Goal: Navigation & Orientation: Find specific page/section

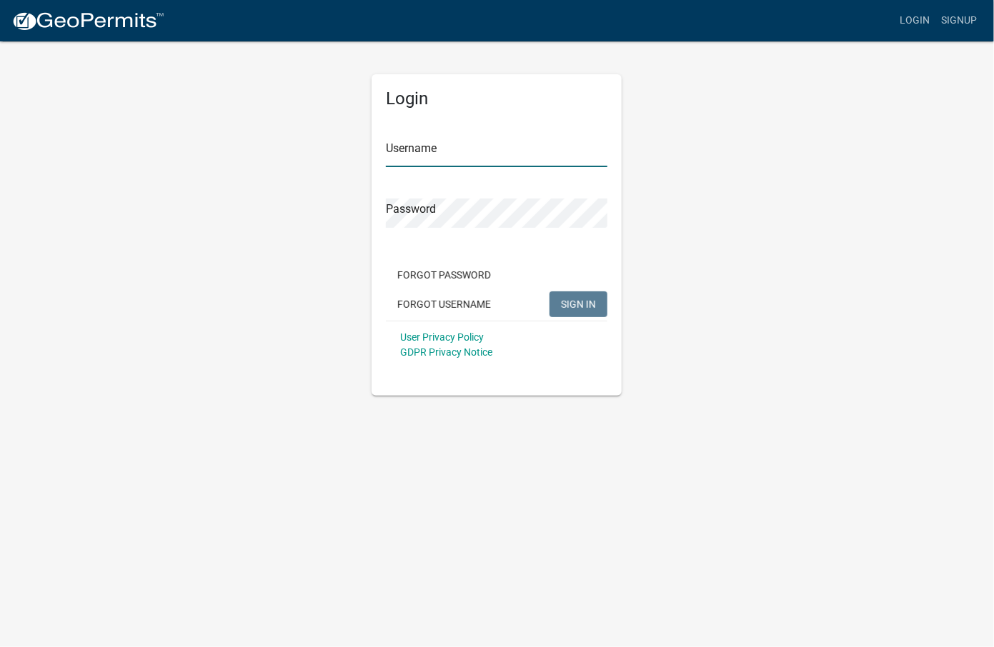
type input "[PERSON_NAME][EMAIL_ADDRESS][PERSON_NAME][DOMAIN_NAME]"
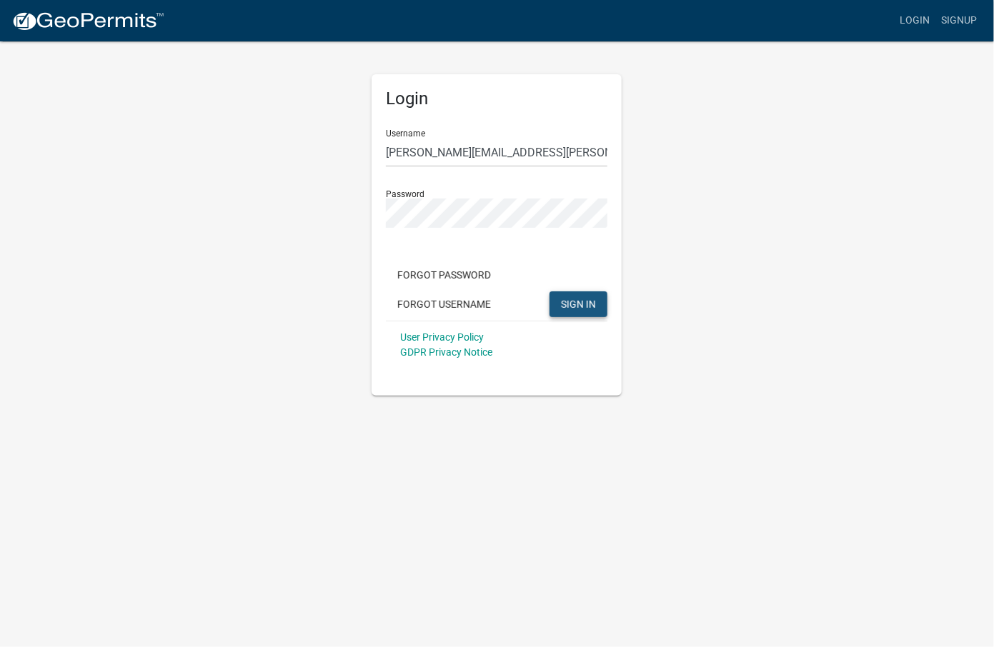
click at [574, 301] on button "SIGN IN" at bounding box center [578, 304] width 58 height 26
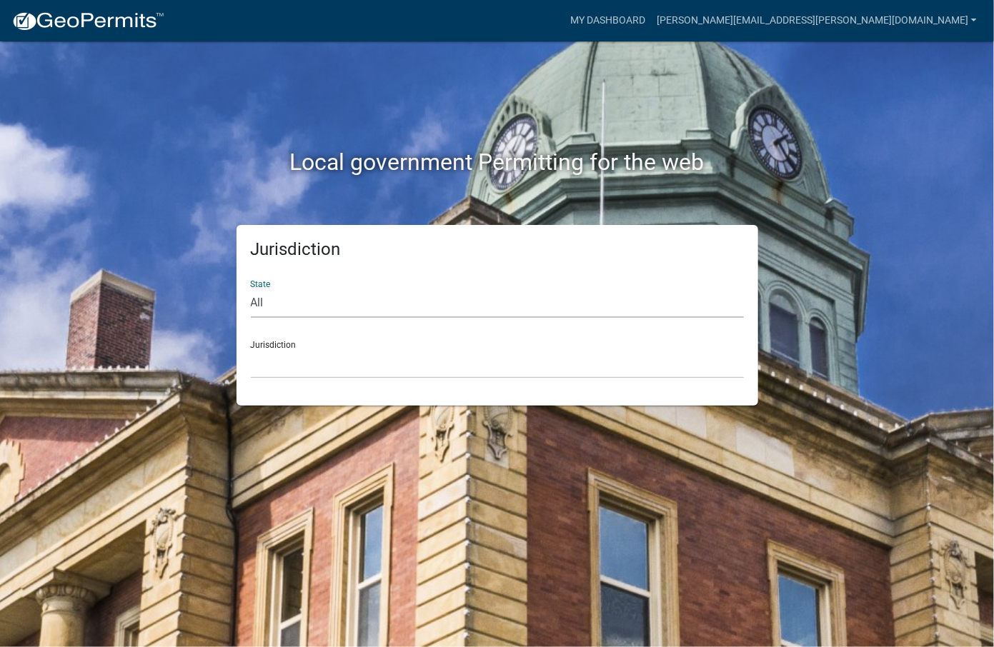
click at [388, 306] on select "All [US_STATE] [US_STATE] [US_STATE] [US_STATE] [US_STATE] [US_STATE] [US_STATE…" at bounding box center [497, 303] width 493 height 29
select select "[US_STATE]"
click at [251, 289] on select "All [US_STATE] [US_STATE] [US_STATE] [US_STATE] [US_STATE] [US_STATE] [US_STATE…" at bounding box center [497, 303] width 493 height 29
click at [339, 353] on select "[GEOGRAPHIC_DATA], [US_STATE] [GEOGRAPHIC_DATA], [US_STATE] [GEOGRAPHIC_DATA], …" at bounding box center [497, 363] width 493 height 29
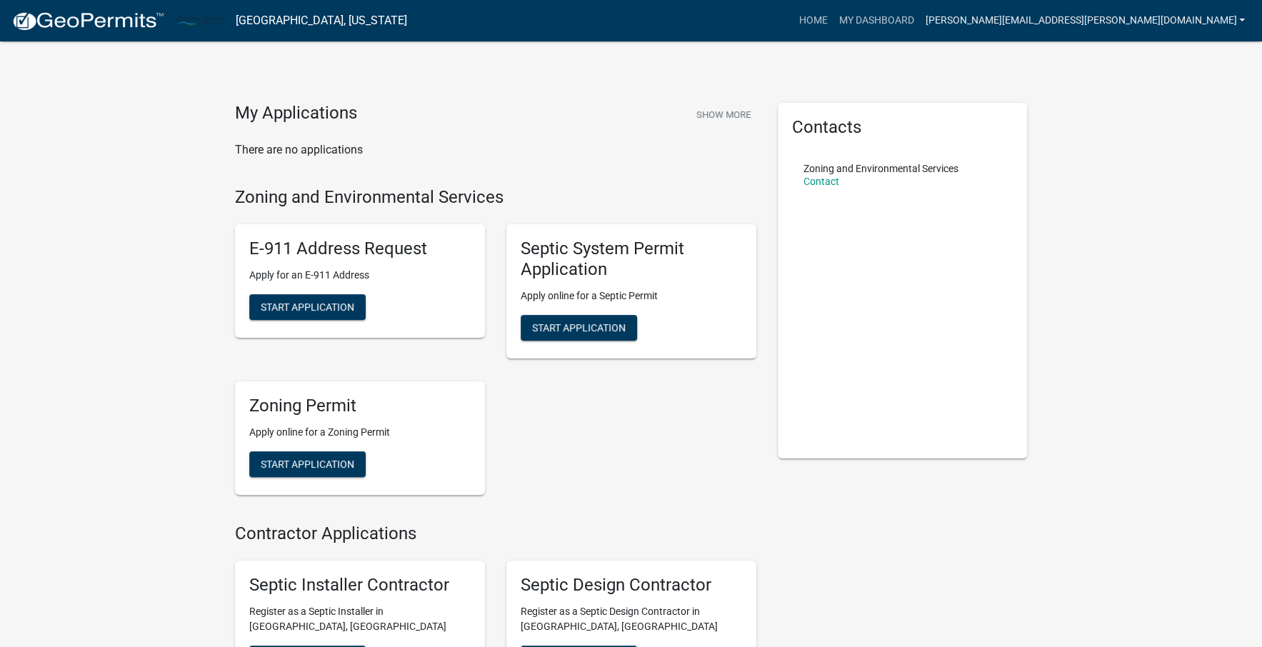
click at [993, 26] on link "[PERSON_NAME][EMAIL_ADDRESS][PERSON_NAME][DOMAIN_NAME]" at bounding box center [1084, 20] width 331 height 27
click at [717, 106] on button "Show More" at bounding box center [724, 115] width 66 height 24
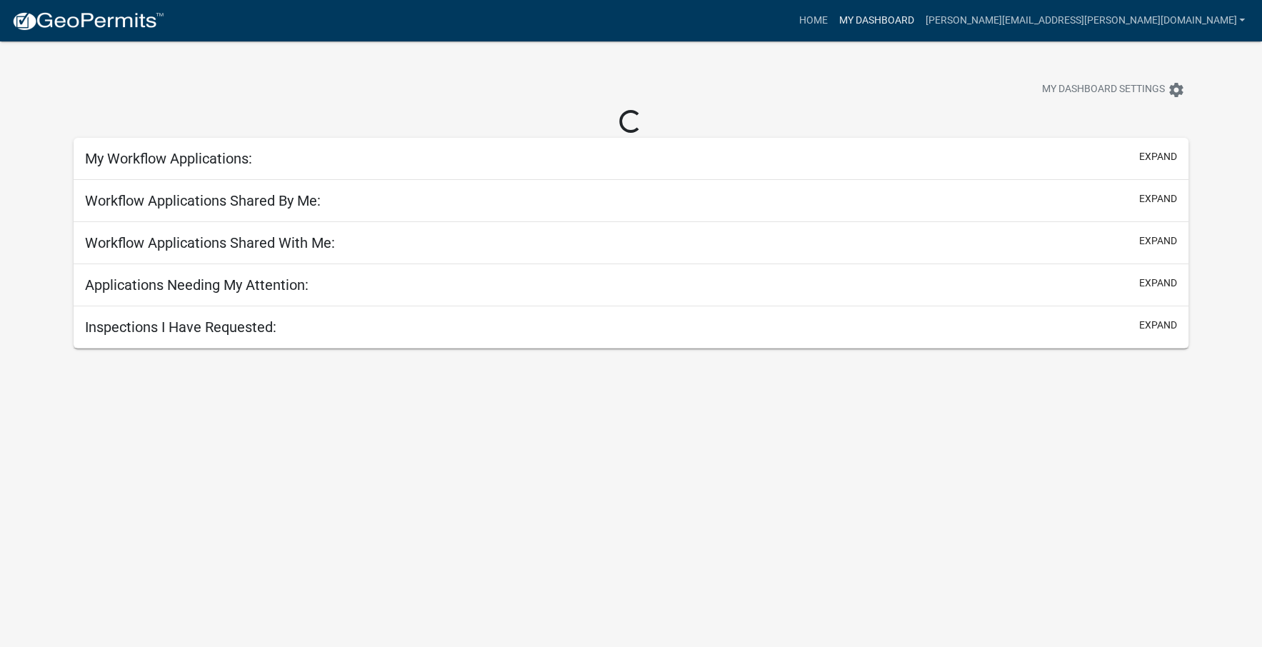
click at [919, 19] on link "My Dashboard" at bounding box center [876, 20] width 86 height 27
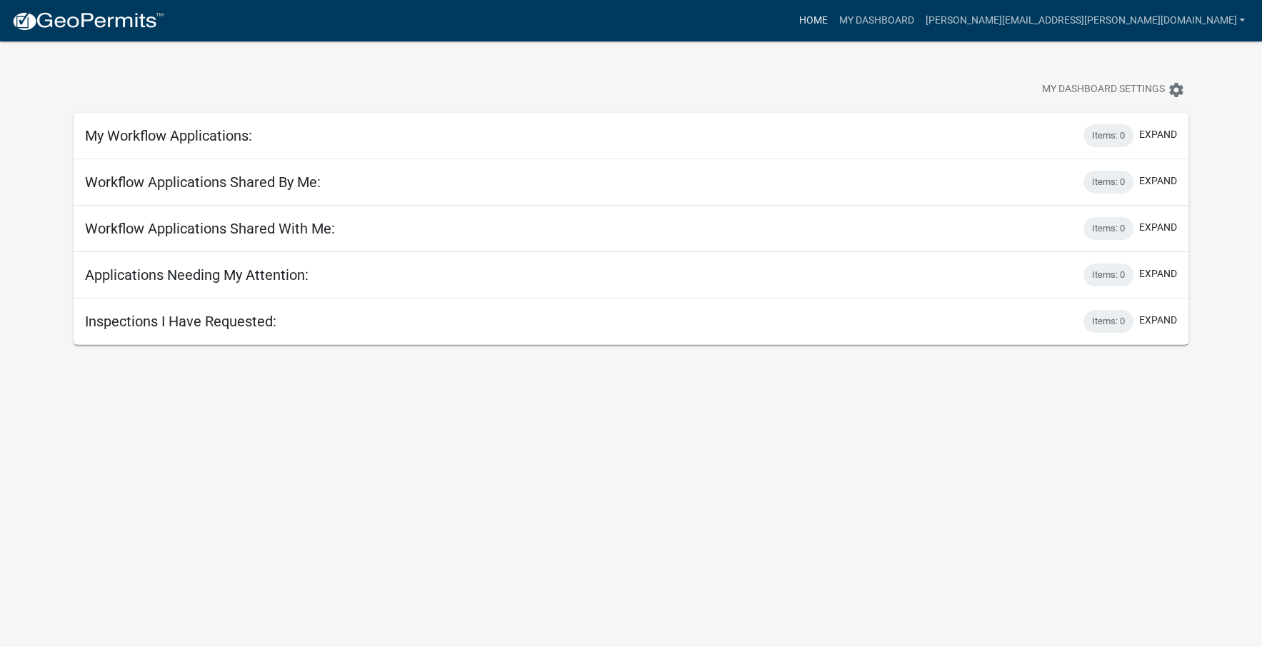
click at [833, 21] on link "Home" at bounding box center [813, 20] width 40 height 27
